Goal: Entertainment & Leisure: Consume media (video, audio)

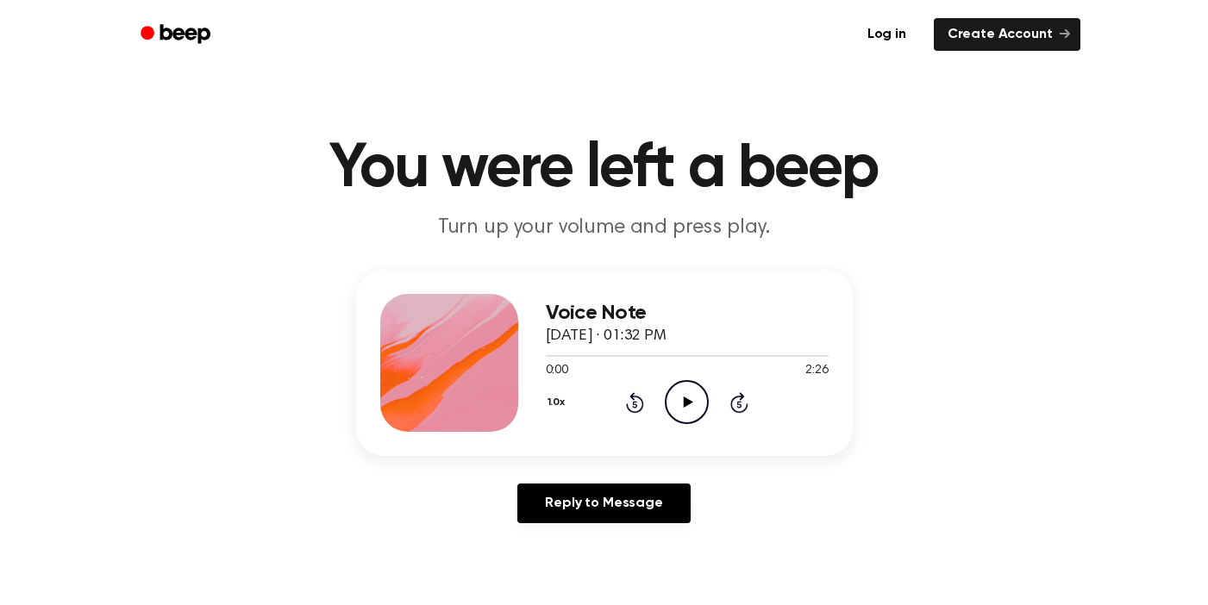
click at [672, 405] on icon "Play Audio" at bounding box center [687, 402] width 44 height 44
drag, startPoint x: 634, startPoint y: 351, endPoint x: 495, endPoint y: 351, distance: 138.8
click at [495, 351] on div "Voice Note [DATE] · 01:32 PM 0:58 2:26 Your browser does not support the [objec…" at bounding box center [604, 363] width 497 height 186
click at [634, 404] on icon "Rewind 5 seconds" at bounding box center [634, 402] width 19 height 22
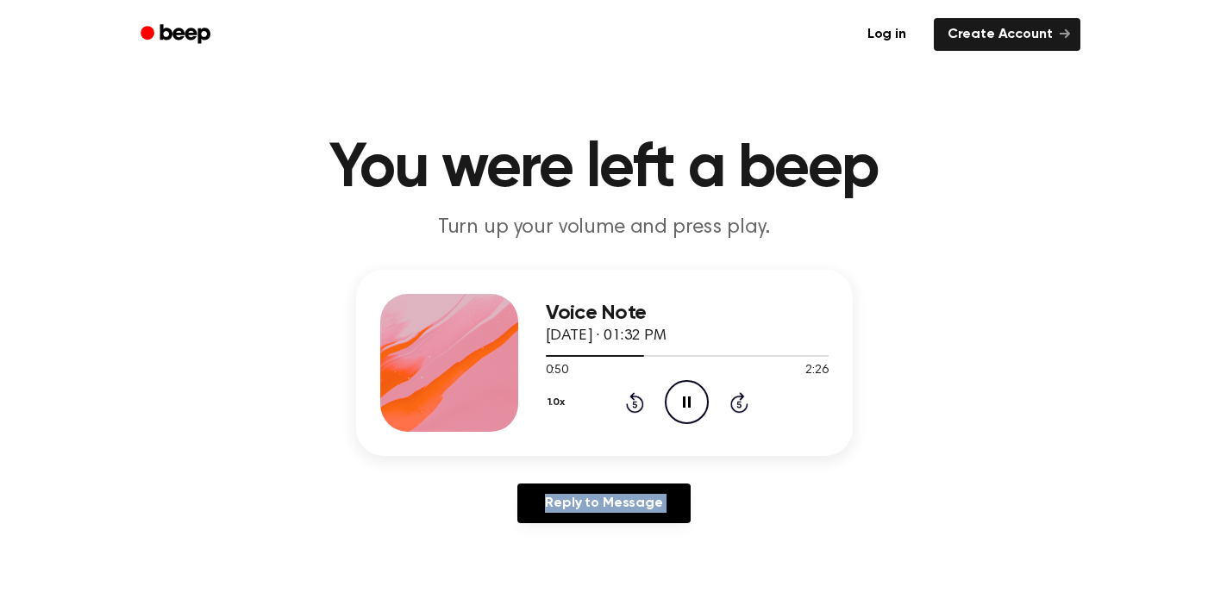
click at [634, 404] on icon "Rewind 5 seconds" at bounding box center [634, 402] width 19 height 22
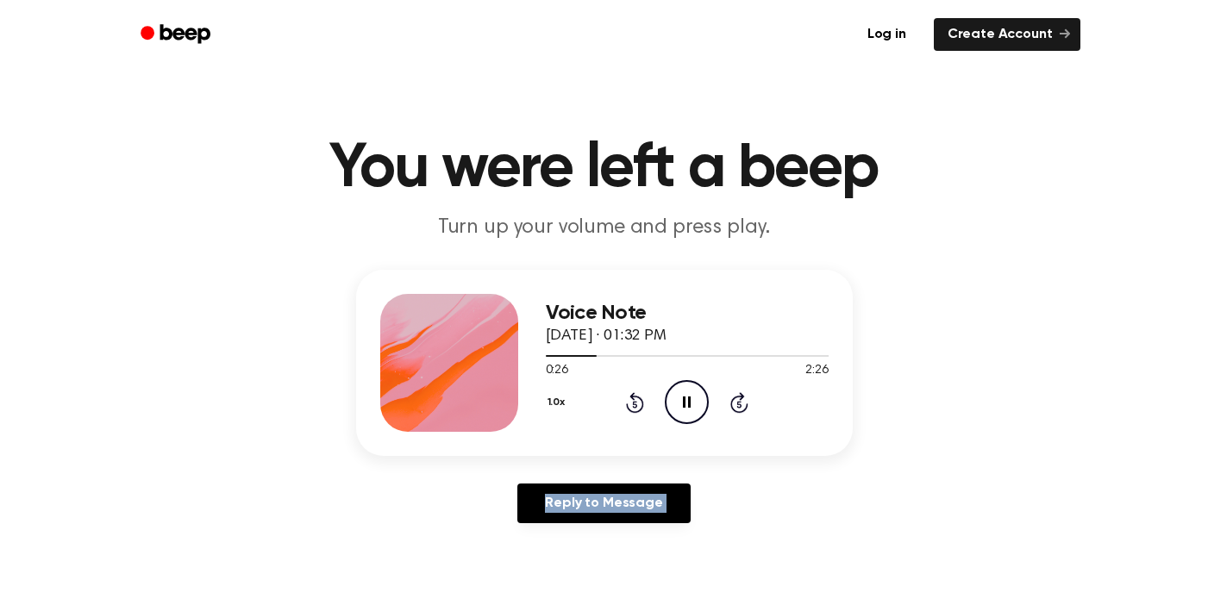
click at [634, 404] on icon "Rewind 5 seconds" at bounding box center [634, 402] width 19 height 22
drag, startPoint x: 770, startPoint y: 352, endPoint x: 735, endPoint y: 352, distance: 34.5
click at [735, 352] on div at bounding box center [687, 355] width 283 height 14
